Goal: Task Accomplishment & Management: Use online tool/utility

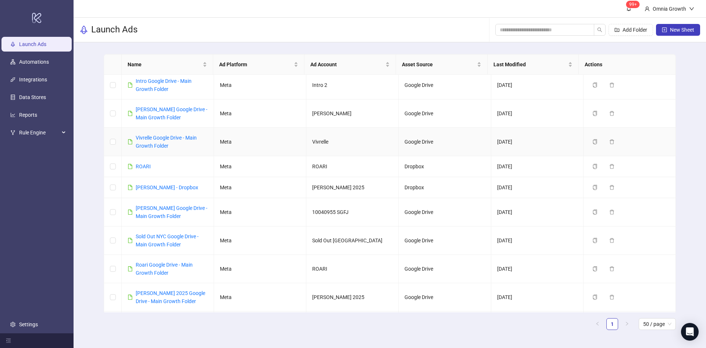
scroll to position [245, 0]
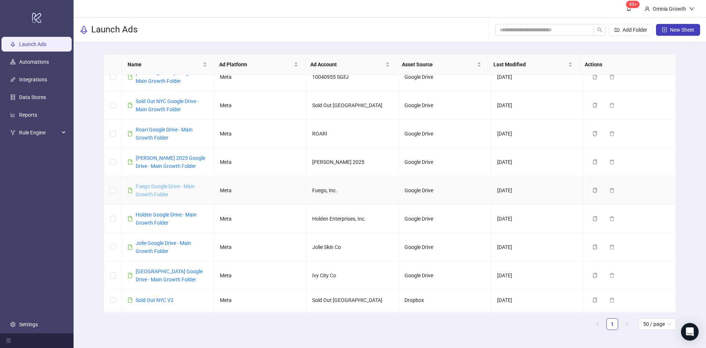
click at [171, 195] on link "Fuego Google Drive - Main Growth Folder" at bounding box center [165, 190] width 59 height 14
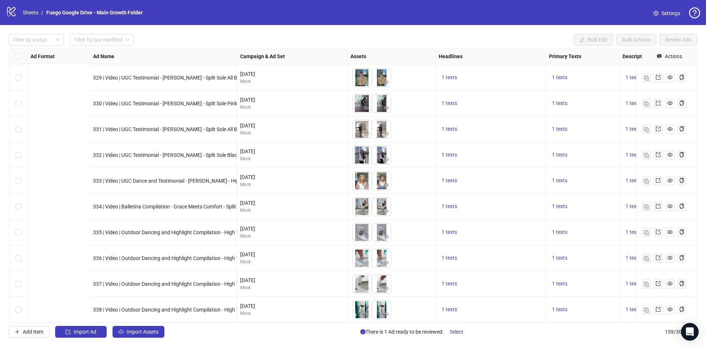
scroll to position [3840, 231]
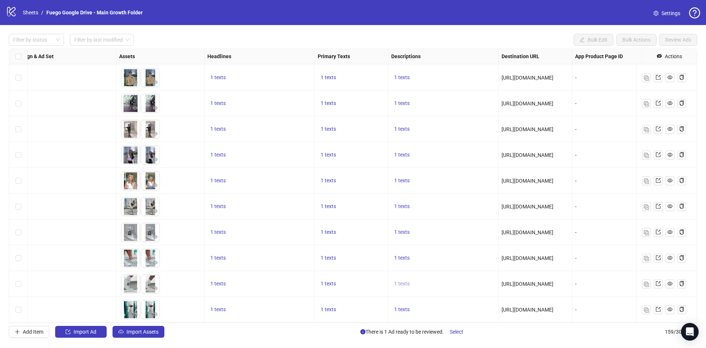
click at [405, 280] on span "1 texts" at bounding box center [401, 283] width 15 height 6
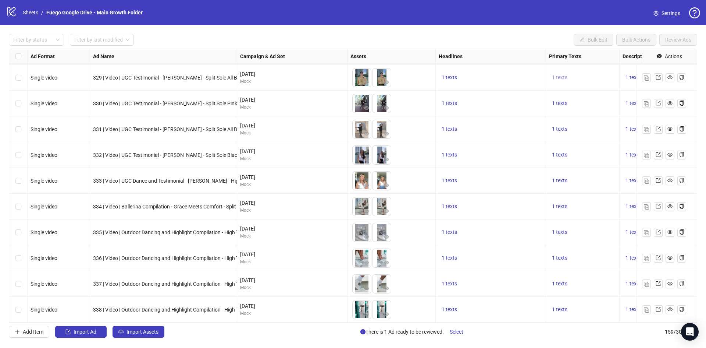
click at [560, 74] on span "1 texts" at bounding box center [559, 77] width 15 height 6
click at [577, 168] on div "1 texts" at bounding box center [583, 181] width 74 height 26
click at [632, 152] on span "1 texts" at bounding box center [633, 155] width 15 height 6
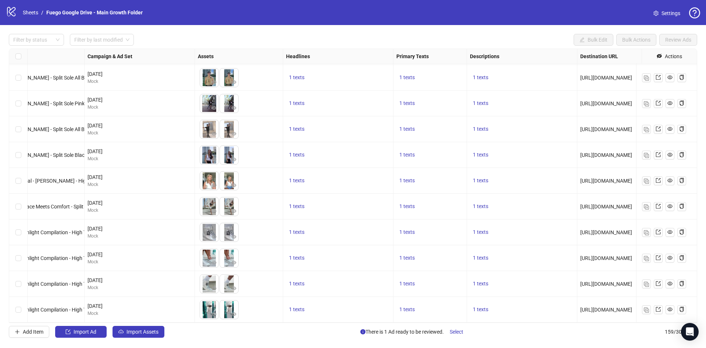
scroll to position [3840, 294]
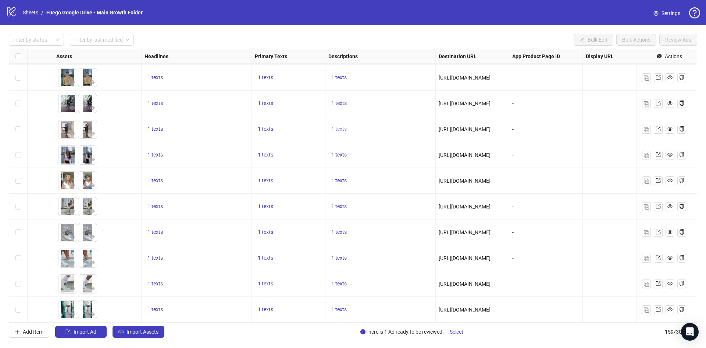
click at [336, 126] on span "1 texts" at bounding box center [338, 129] width 15 height 6
click at [344, 100] on span "1 texts" at bounding box center [338, 103] width 15 height 6
click at [341, 257] on button "1 texts" at bounding box center [338, 257] width 21 height 9
click at [342, 75] on span "1 texts" at bounding box center [338, 77] width 15 height 6
click at [342, 100] on span "1 texts" at bounding box center [338, 103] width 15 height 6
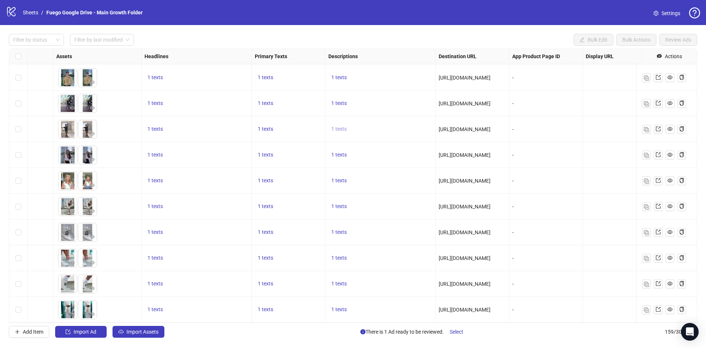
click at [341, 126] on span "1 texts" at bounding box center [338, 129] width 15 height 6
click at [342, 152] on span "1 texts" at bounding box center [338, 155] width 15 height 6
click at [339, 306] on span "1 texts" at bounding box center [338, 309] width 15 height 6
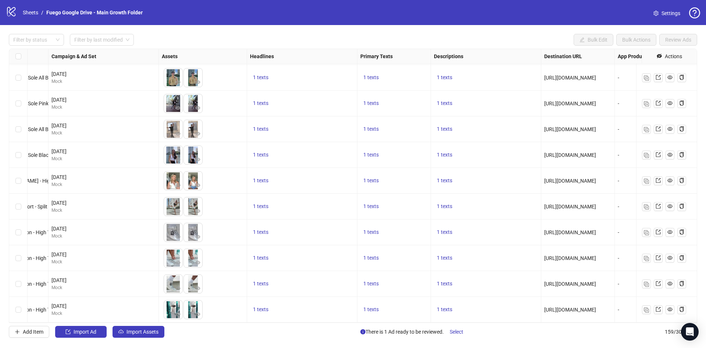
scroll to position [3840, 161]
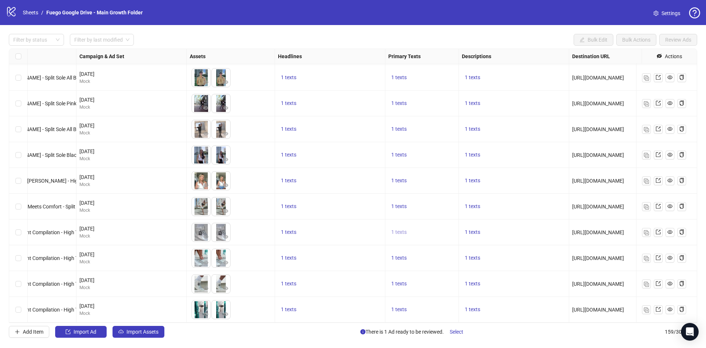
click at [401, 229] on span "1 texts" at bounding box center [398, 232] width 15 height 6
click at [398, 194] on div "1 texts" at bounding box center [422, 206] width 74 height 26
click at [398, 203] on span "1 texts" at bounding box center [398, 206] width 15 height 6
click at [474, 100] on span "1 texts" at bounding box center [472, 103] width 15 height 6
click at [470, 303] on div "Ad Format Ad Name Campaign & Ad Set Assets Headlines Primary Texts Descriptions…" at bounding box center [353, 186] width 688 height 274
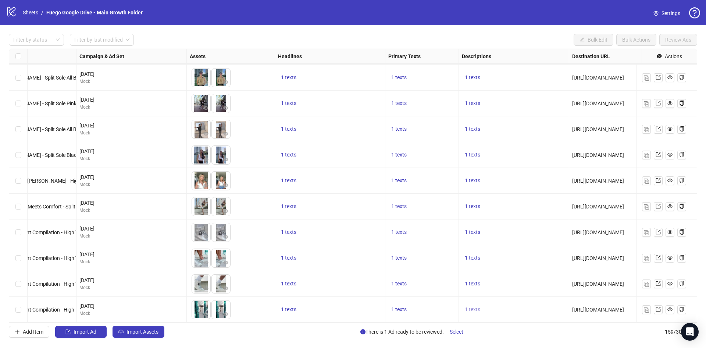
click at [474, 306] on span "1 texts" at bounding box center [472, 309] width 15 height 6
click at [473, 280] on span "1 texts" at bounding box center [472, 283] width 15 height 6
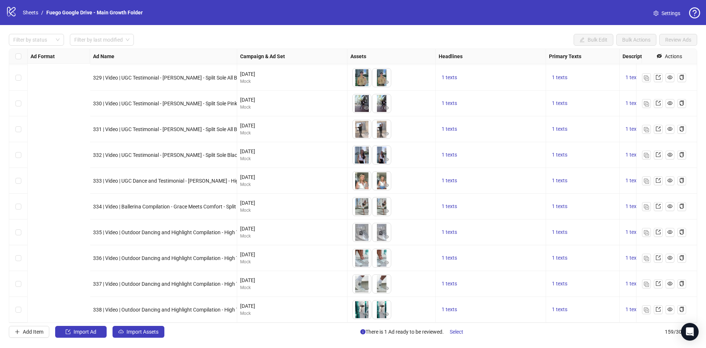
scroll to position [3840, 266]
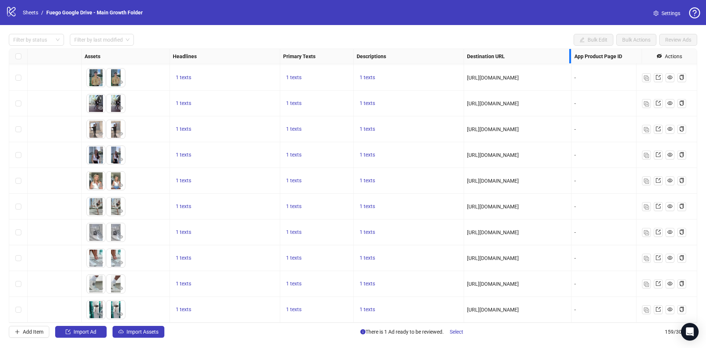
drag, startPoint x: 537, startPoint y: 55, endPoint x: 570, endPoint y: 56, distance: 33.8
click at [570, 56] on div "Resize Destination URL column" at bounding box center [570, 56] width 2 height 14
drag, startPoint x: 570, startPoint y: 56, endPoint x: 596, endPoint y: 58, distance: 25.5
click at [596, 58] on div "Resize Destination URL column" at bounding box center [597, 56] width 2 height 14
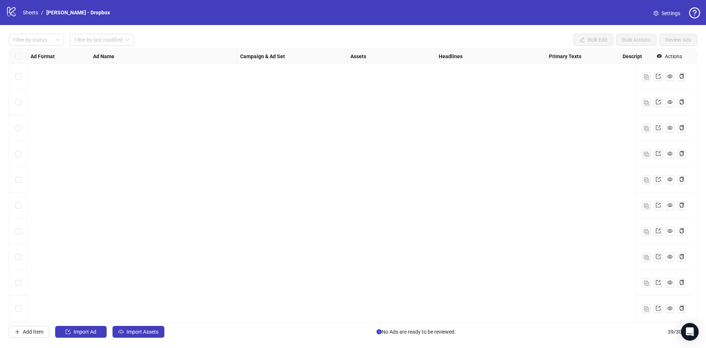
scroll to position [751, 0]
